Goal: Transaction & Acquisition: Obtain resource

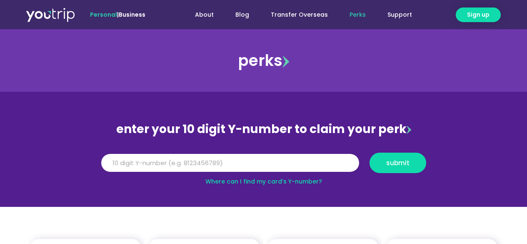
click at [152, 161] on input "Y Number" at bounding box center [230, 163] width 258 height 18
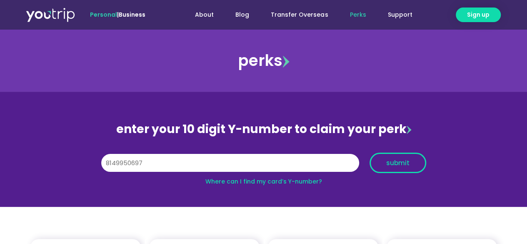
type input "8149950697"
click at [379, 167] on button "submit" at bounding box center [398, 163] width 57 height 20
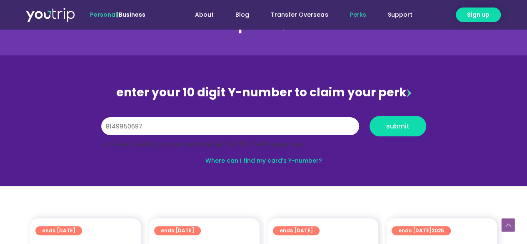
scroll to position [198, 0]
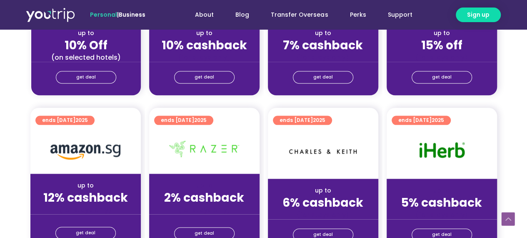
scroll to position [458, 0]
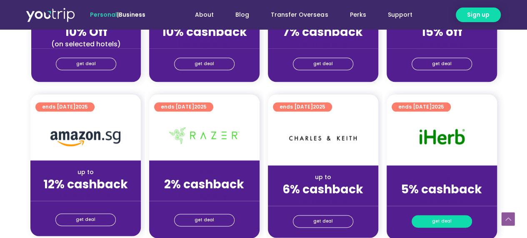
click at [438, 218] on span "get deal" at bounding box center [442, 221] width 20 height 12
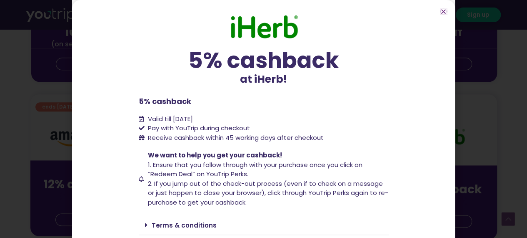
scroll to position [26, 0]
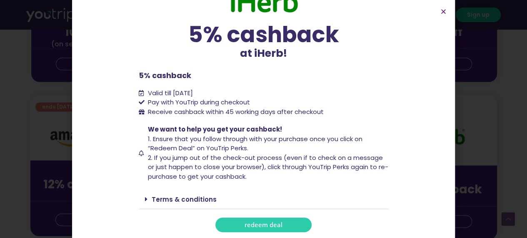
click at [279, 220] on link "redeem deal" at bounding box center [263, 224] width 96 height 15
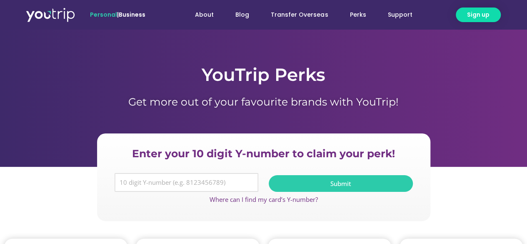
click at [183, 181] on input "Y Number" at bounding box center [187, 182] width 144 height 19
type input "8149950697"
click at [313, 183] on span "Submit" at bounding box center [341, 183] width 124 height 6
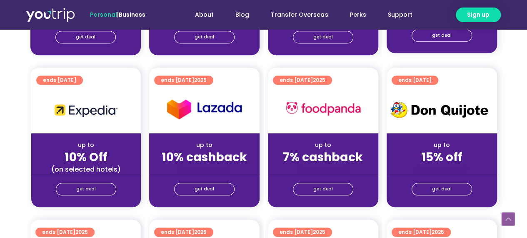
scroll to position [458, 0]
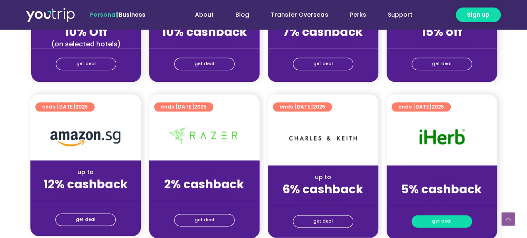
click at [443, 224] on span "get deal" at bounding box center [442, 221] width 20 height 12
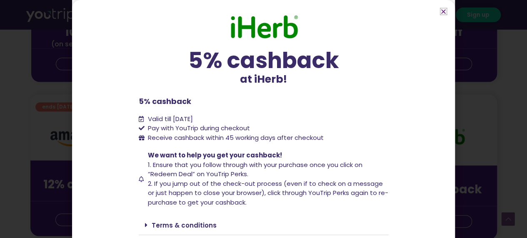
scroll to position [26, 0]
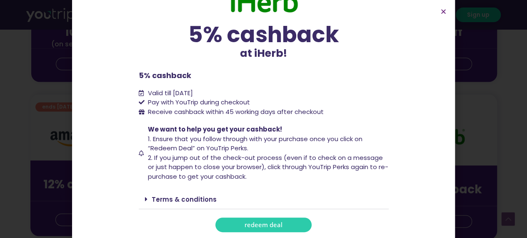
click at [260, 221] on span "redeem deal" at bounding box center [264, 224] width 38 height 6
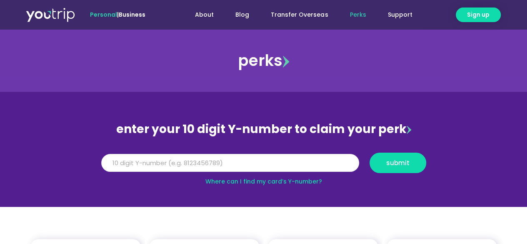
click at [144, 162] on input "Y Number" at bounding box center [230, 163] width 258 height 18
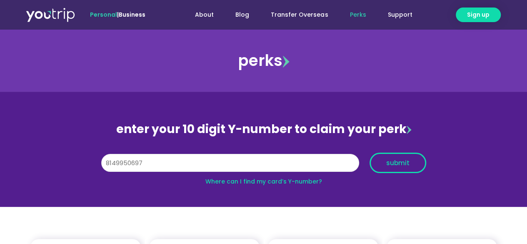
type input "8149950697"
click at [392, 168] on button "submit" at bounding box center [398, 163] width 57 height 20
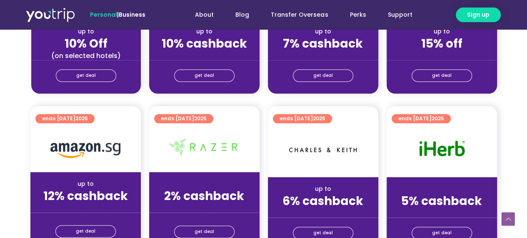
scroll to position [500, 0]
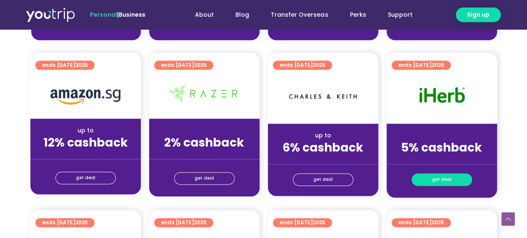
click at [449, 180] on span "get deal" at bounding box center [442, 179] width 20 height 12
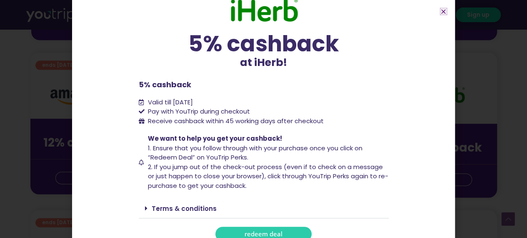
scroll to position [26, 0]
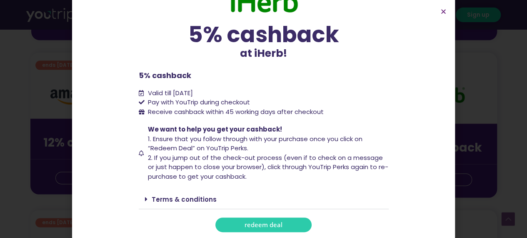
click at [282, 220] on link "redeem deal" at bounding box center [263, 224] width 96 height 15
